Goal: Navigation & Orientation: Go to known website

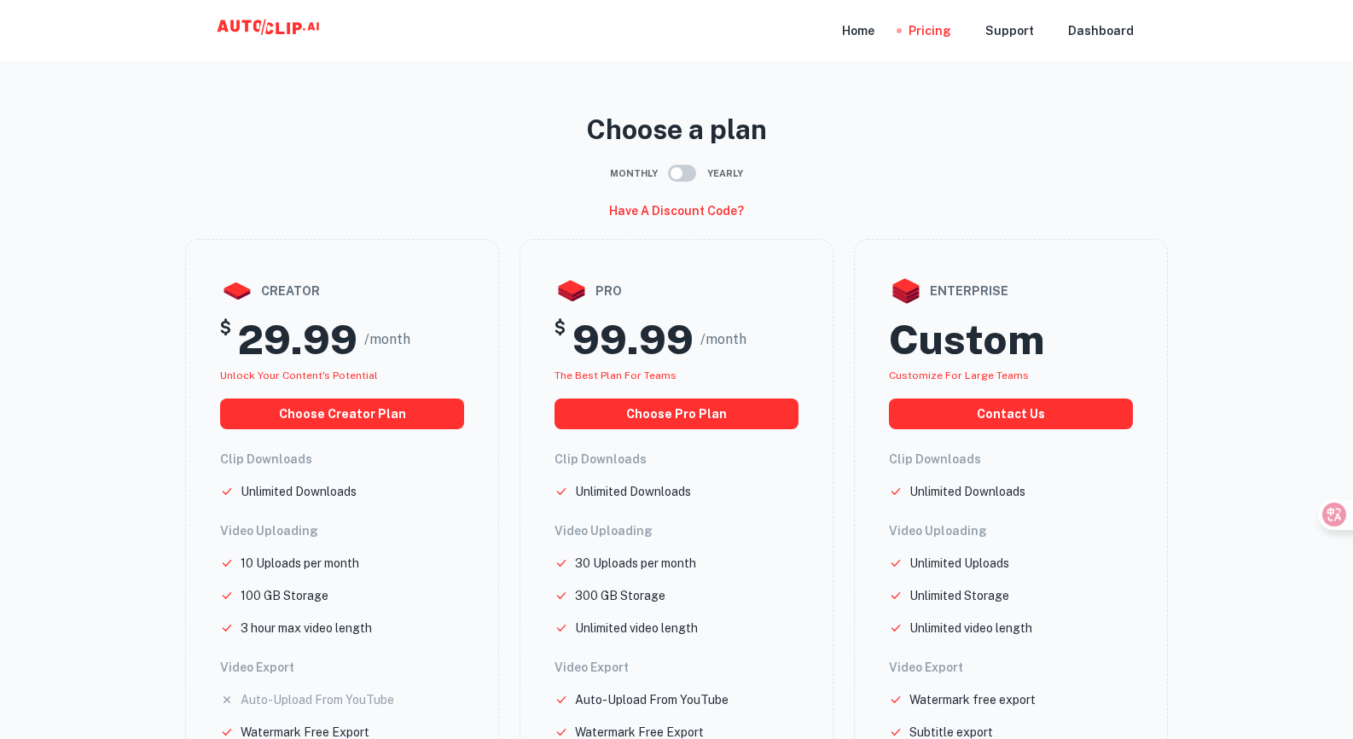
click at [249, 26] on icon at bounding box center [270, 31] width 171 height 34
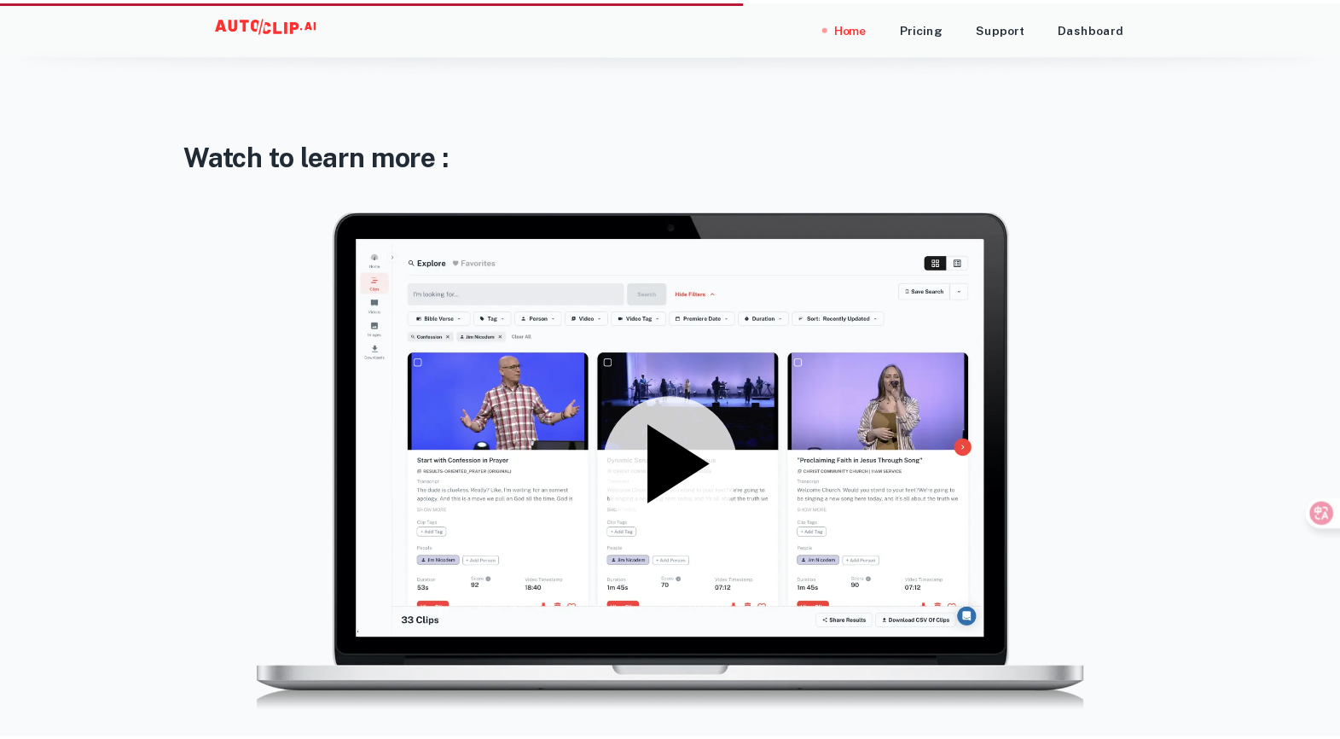
scroll to position [2257, 0]
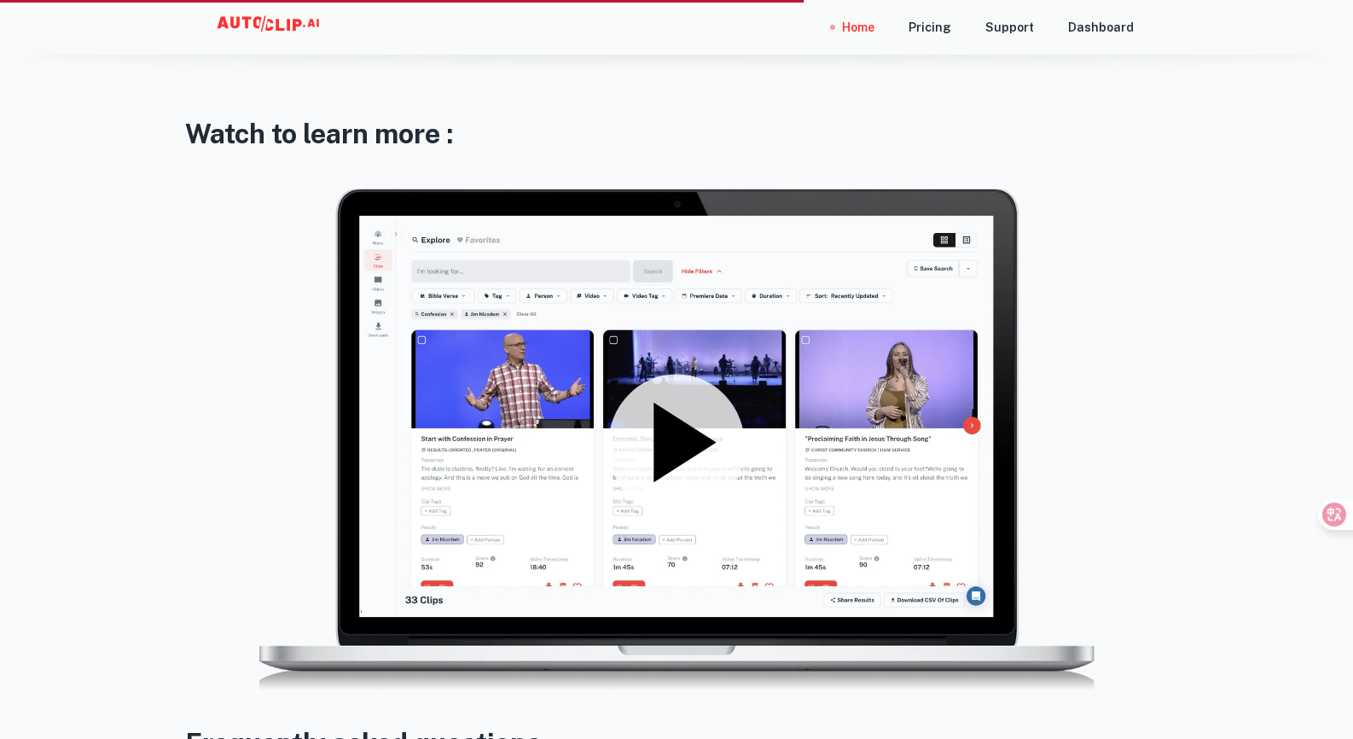
click at [687, 455] on icon at bounding box center [684, 442] width 62 height 79
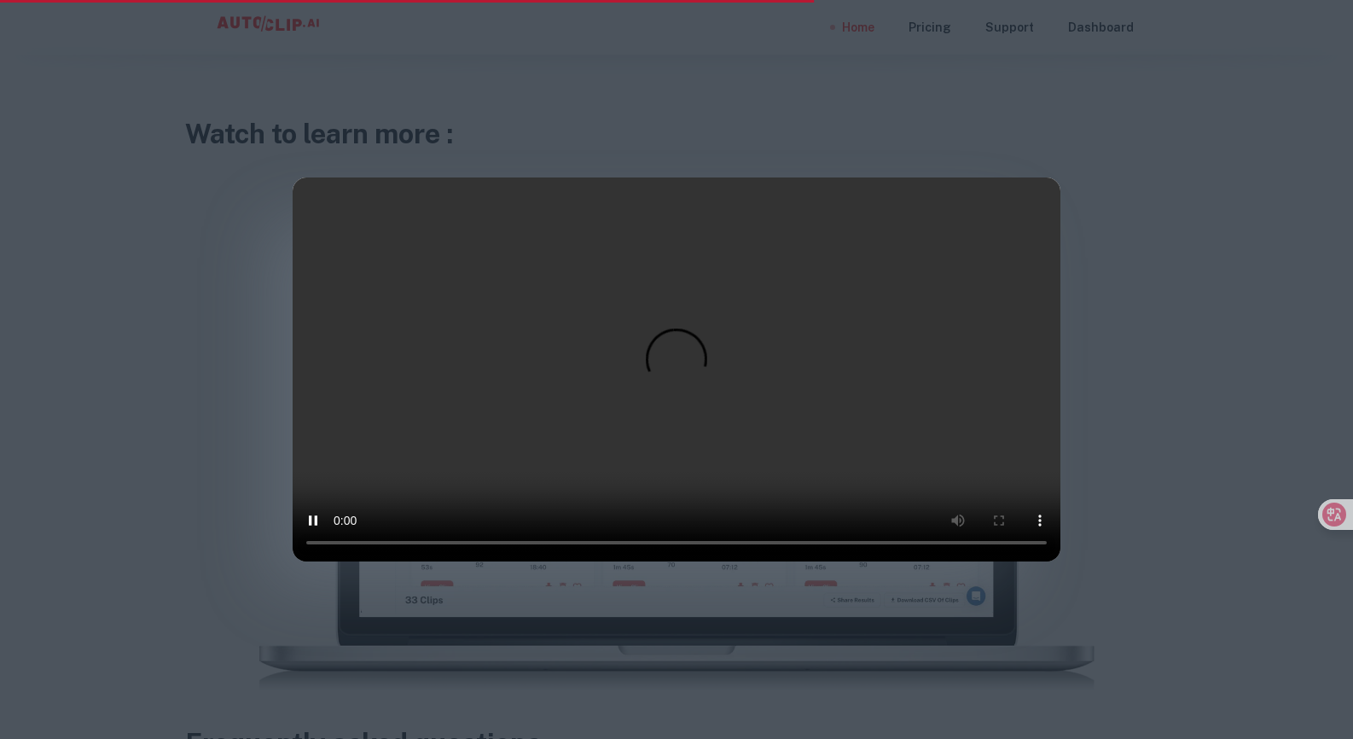
click at [1175, 222] on div at bounding box center [676, 369] width 1353 height 739
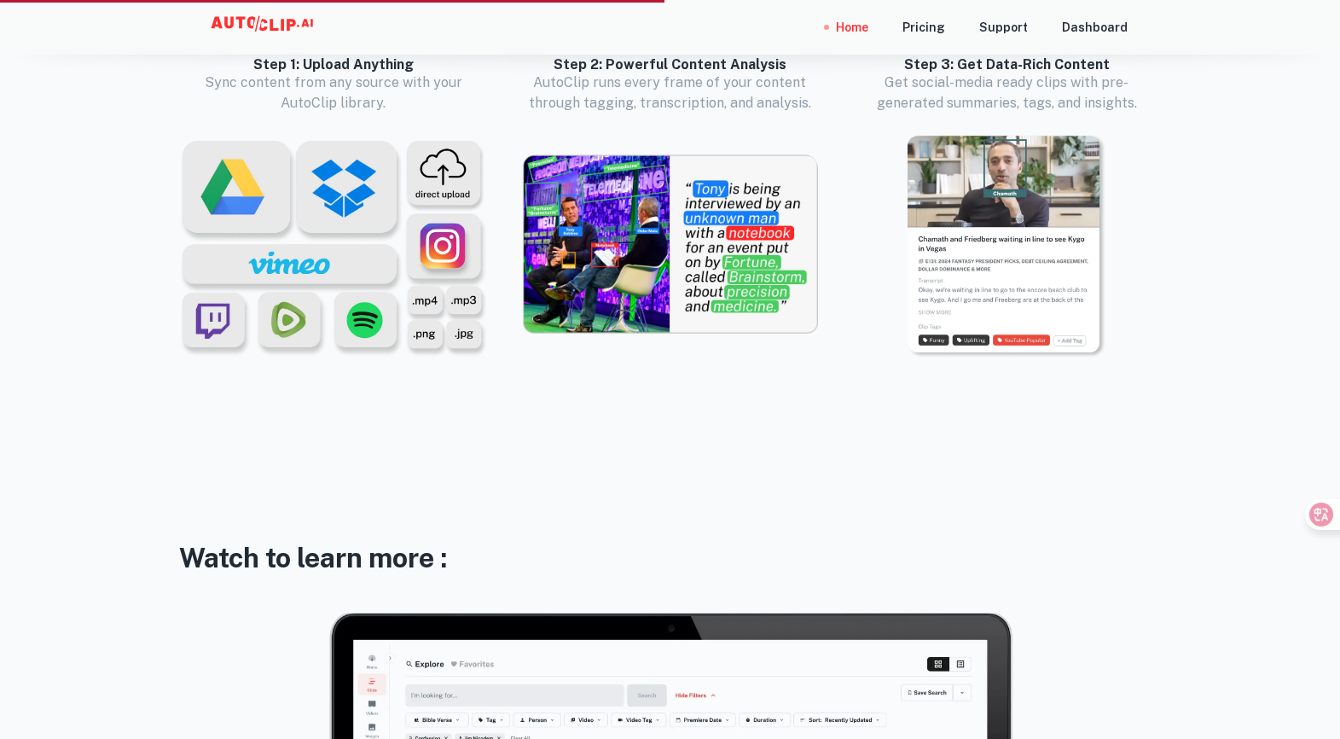
scroll to position [0, 0]
